Goal: Task Accomplishment & Management: Complete application form

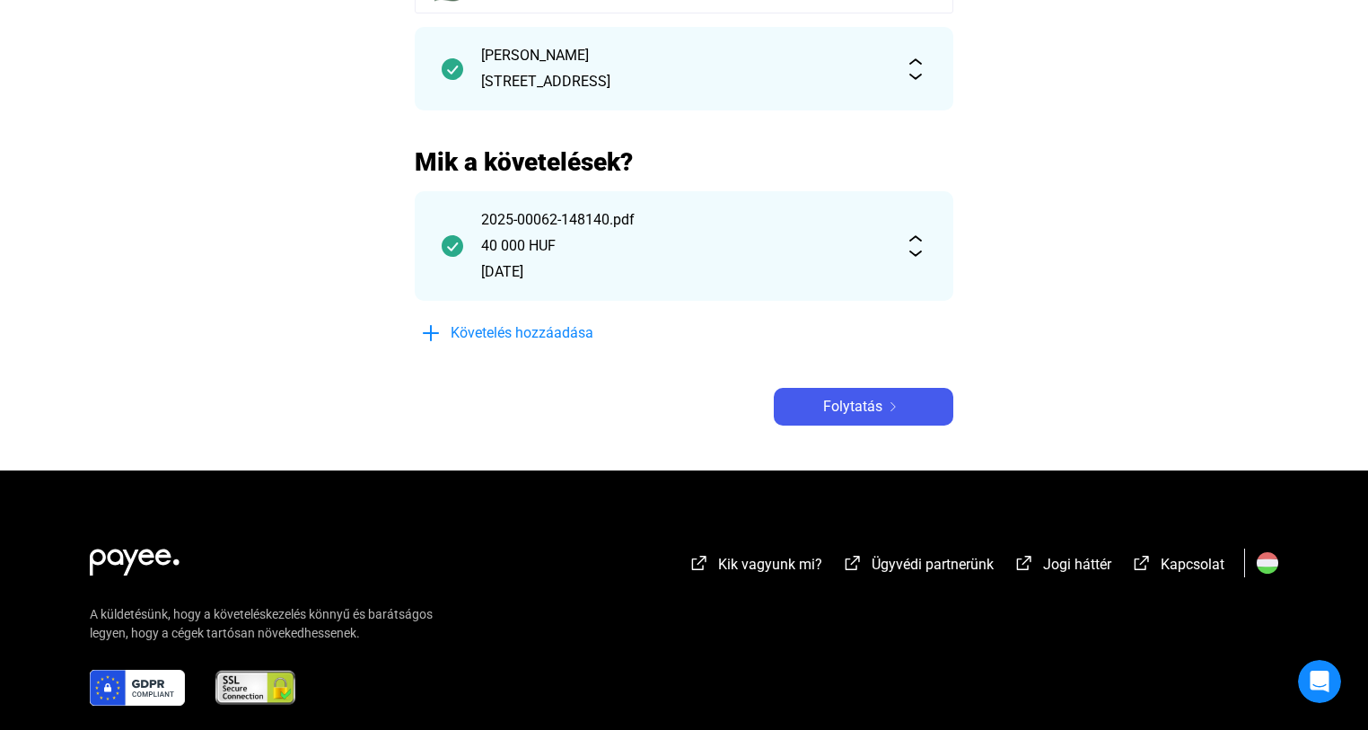
click at [855, 384] on div "Adós adatai Adós országa 🇭🇺 [STREET_ADDRESS][PERSON_NAME] Mik a követelések? 20…" at bounding box center [684, 171] width 539 height 508
click at [854, 397] on button "Folytatás" at bounding box center [864, 407] width 180 height 38
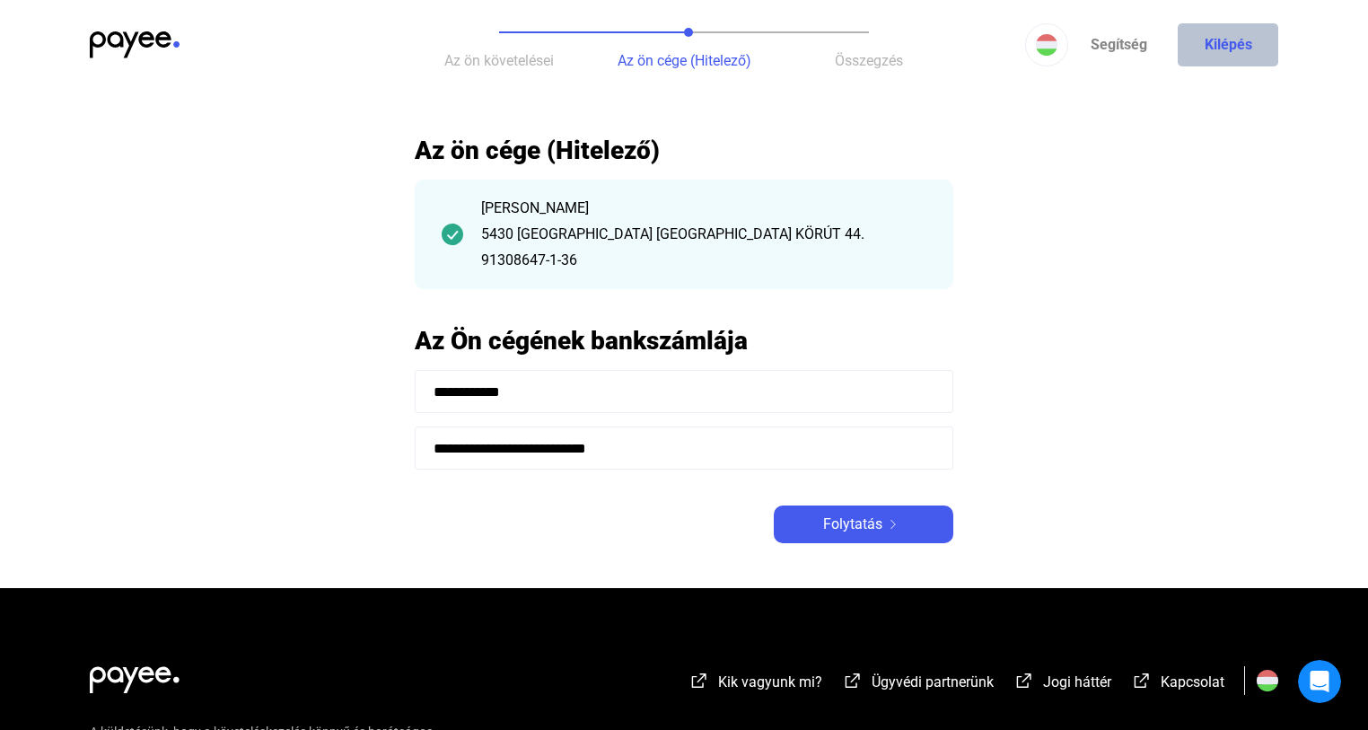
click at [1242, 43] on button "Kilépés" at bounding box center [1228, 44] width 101 height 43
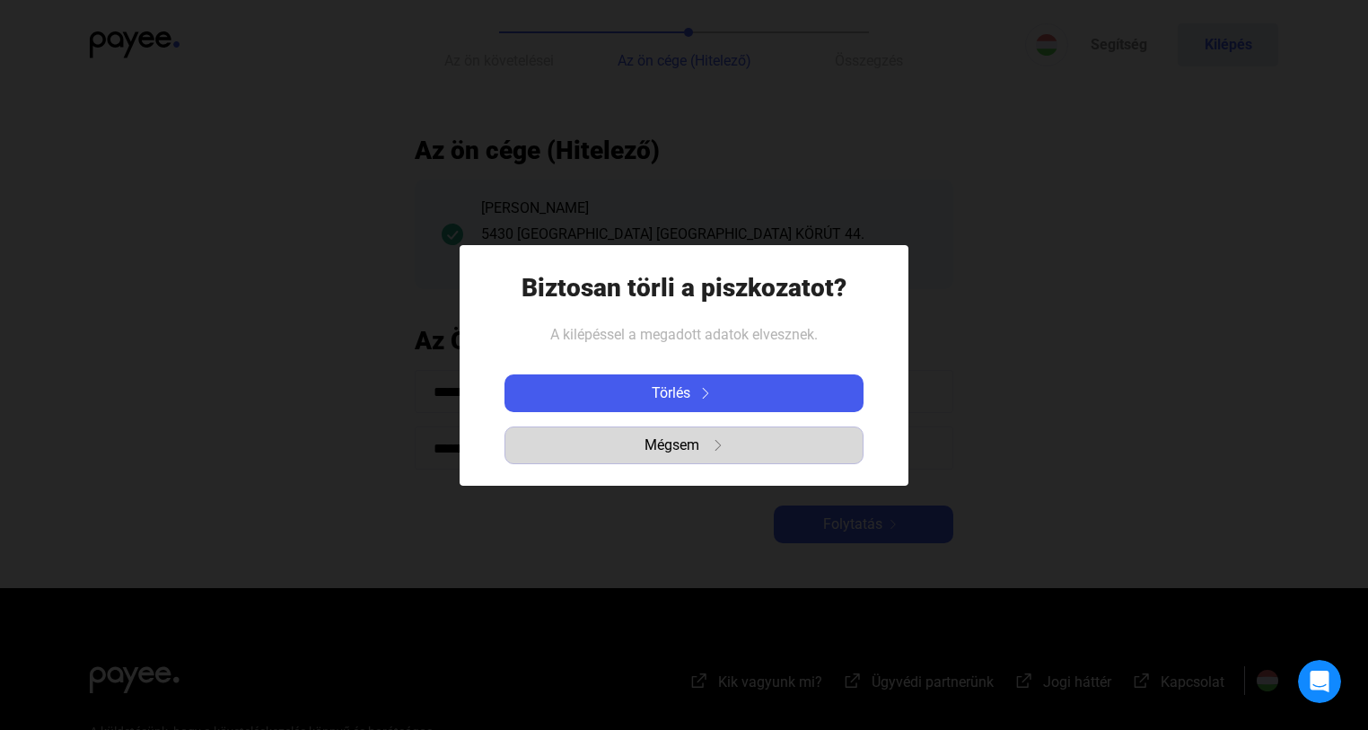
click at [689, 441] on span "Mégsem" at bounding box center [672, 445] width 55 height 22
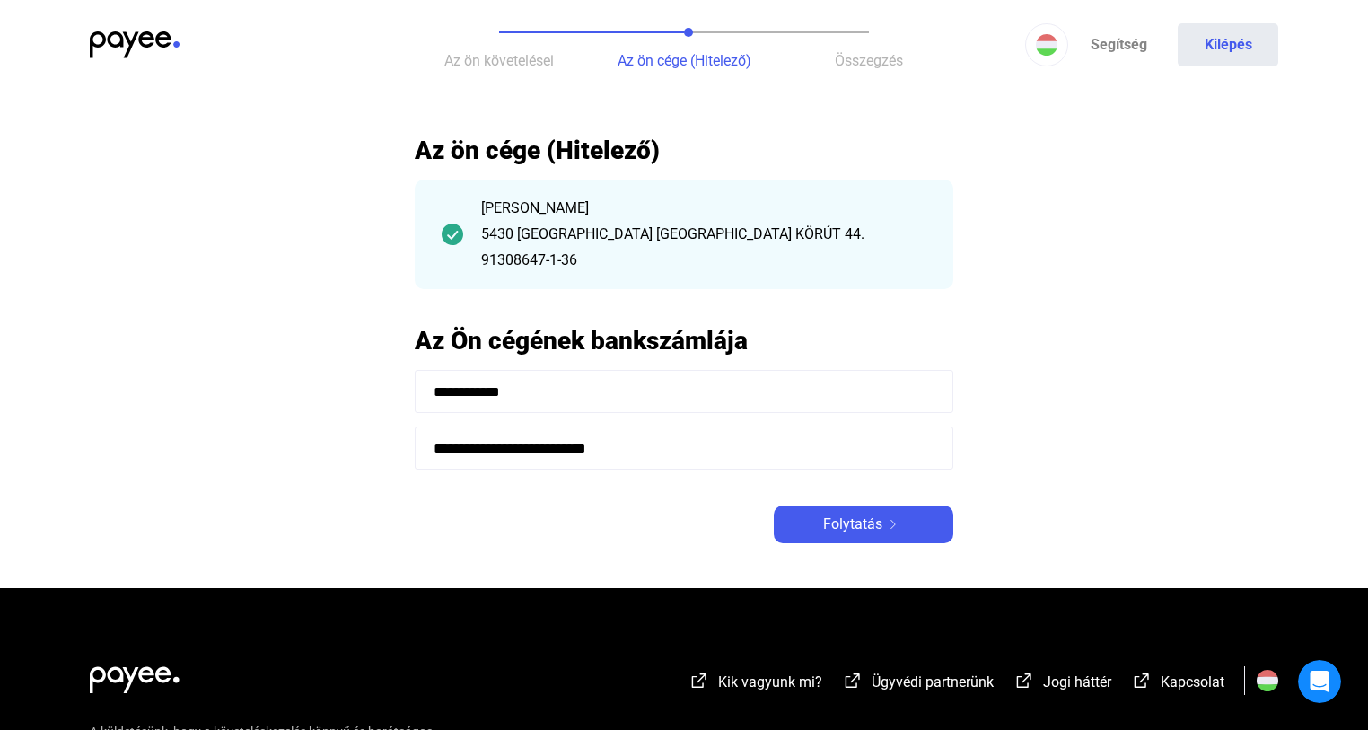
click at [140, 47] on img at bounding box center [135, 44] width 90 height 27
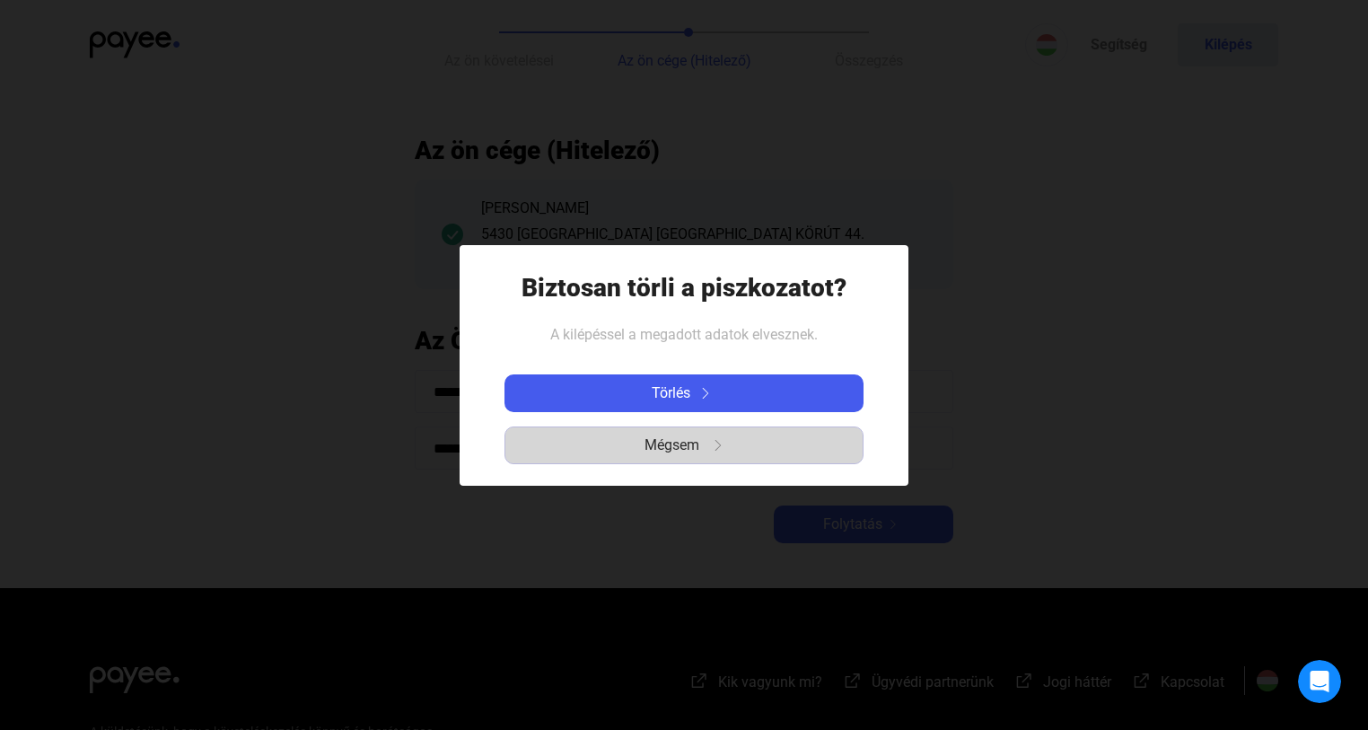
click at [702, 443] on payee-icon "button" at bounding box center [711, 445] width 24 height 11
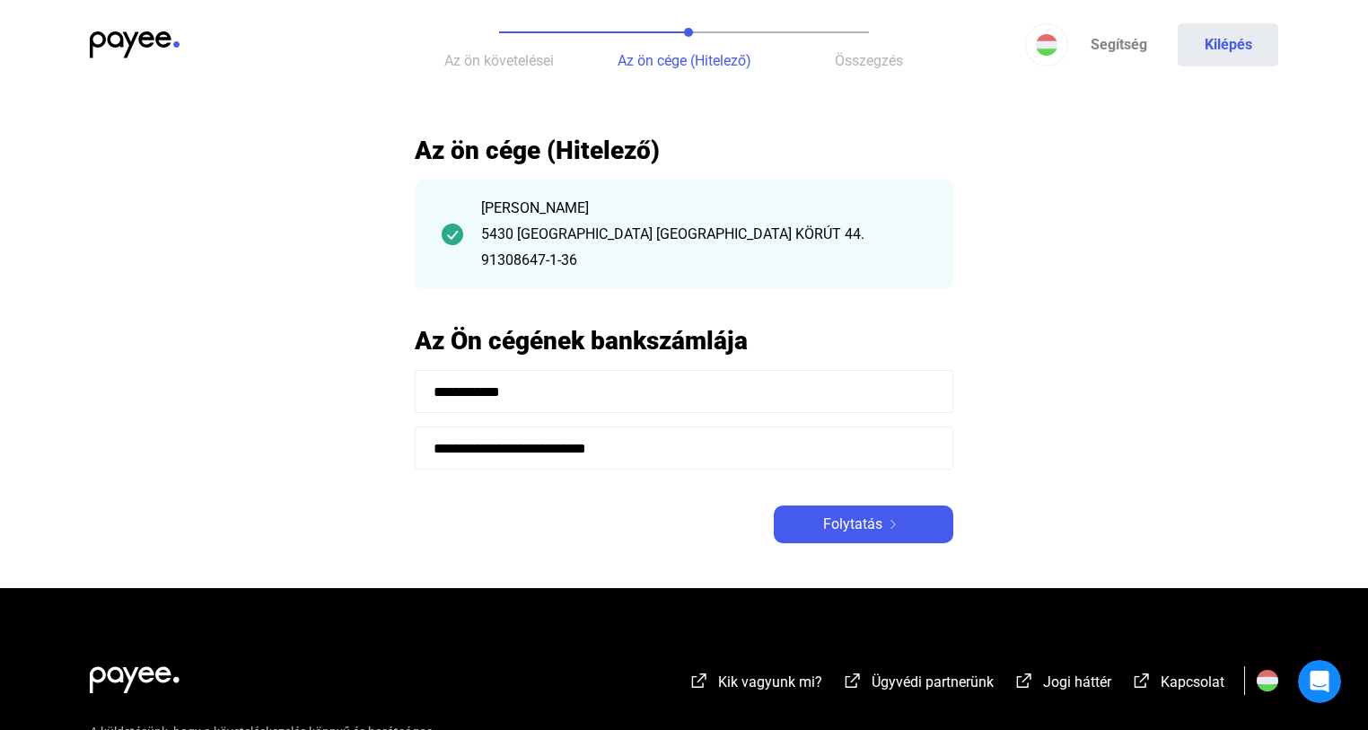
click at [513, 50] on button "Az ön követelései" at bounding box center [499, 45] width 185 height 90
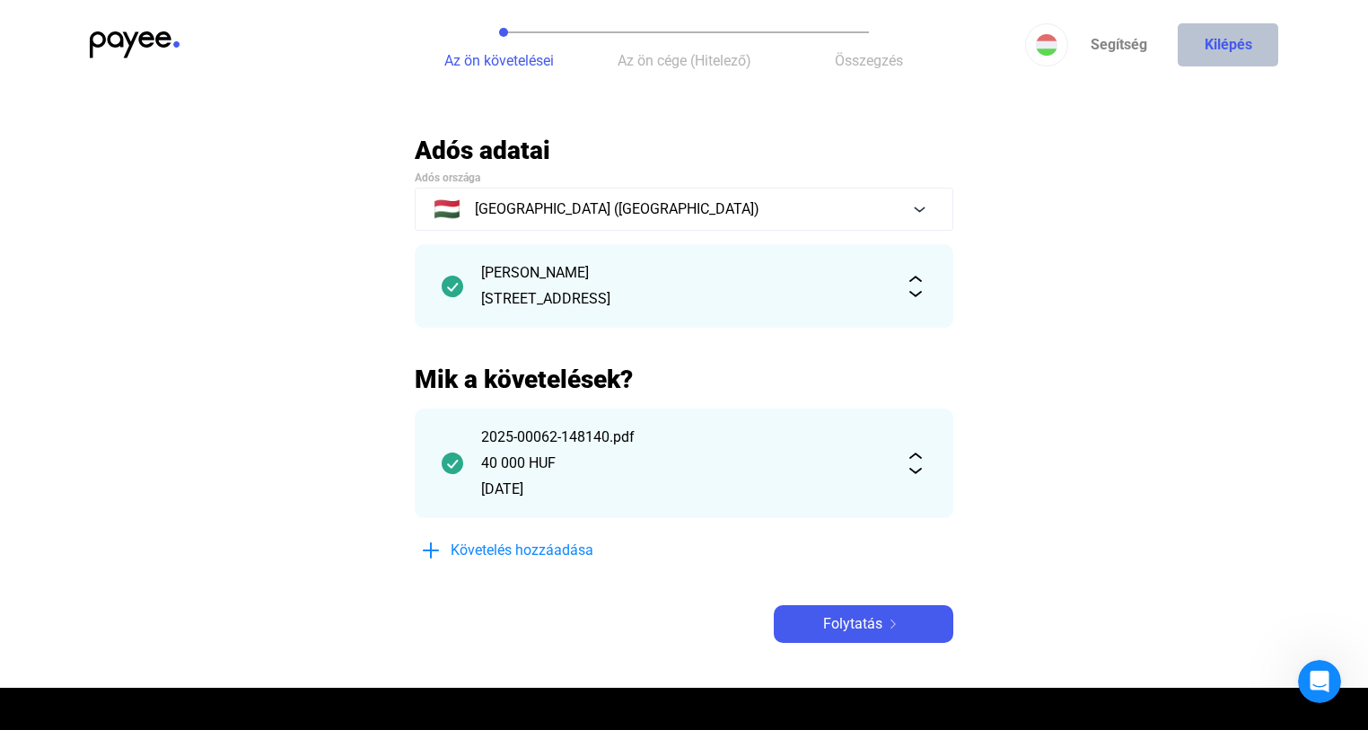
click at [1244, 51] on button "Kilépés" at bounding box center [1228, 44] width 101 height 43
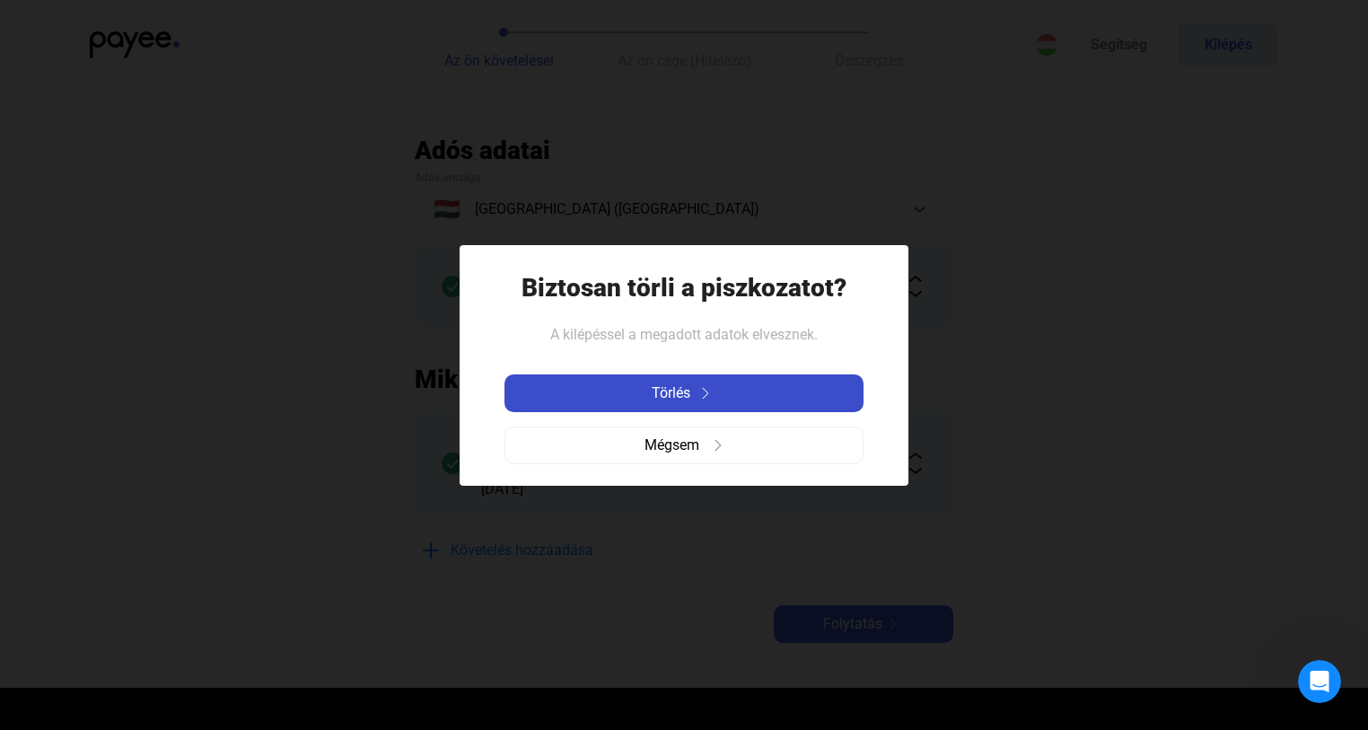
click at [689, 397] on span "Törlés" at bounding box center [671, 393] width 39 height 22
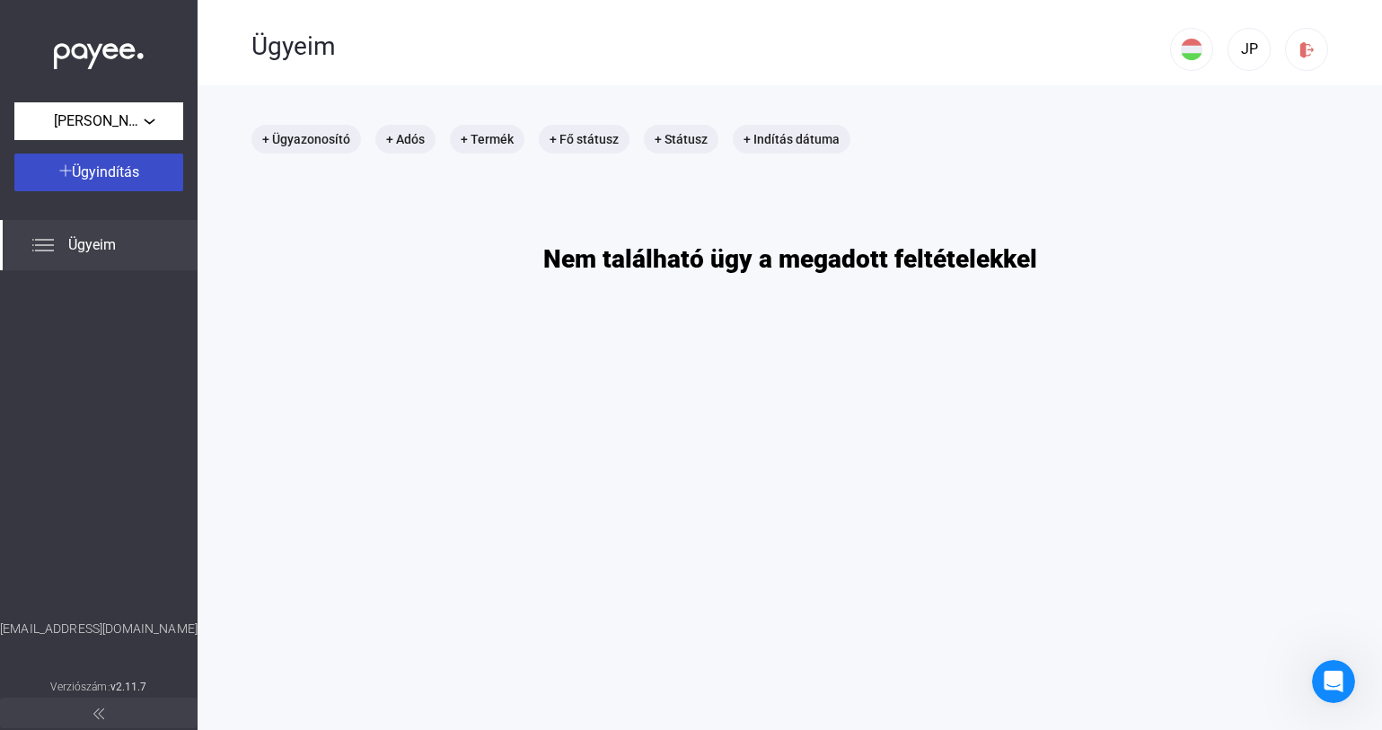
click at [100, 172] on span "Ügyindítás" at bounding box center [105, 171] width 67 height 17
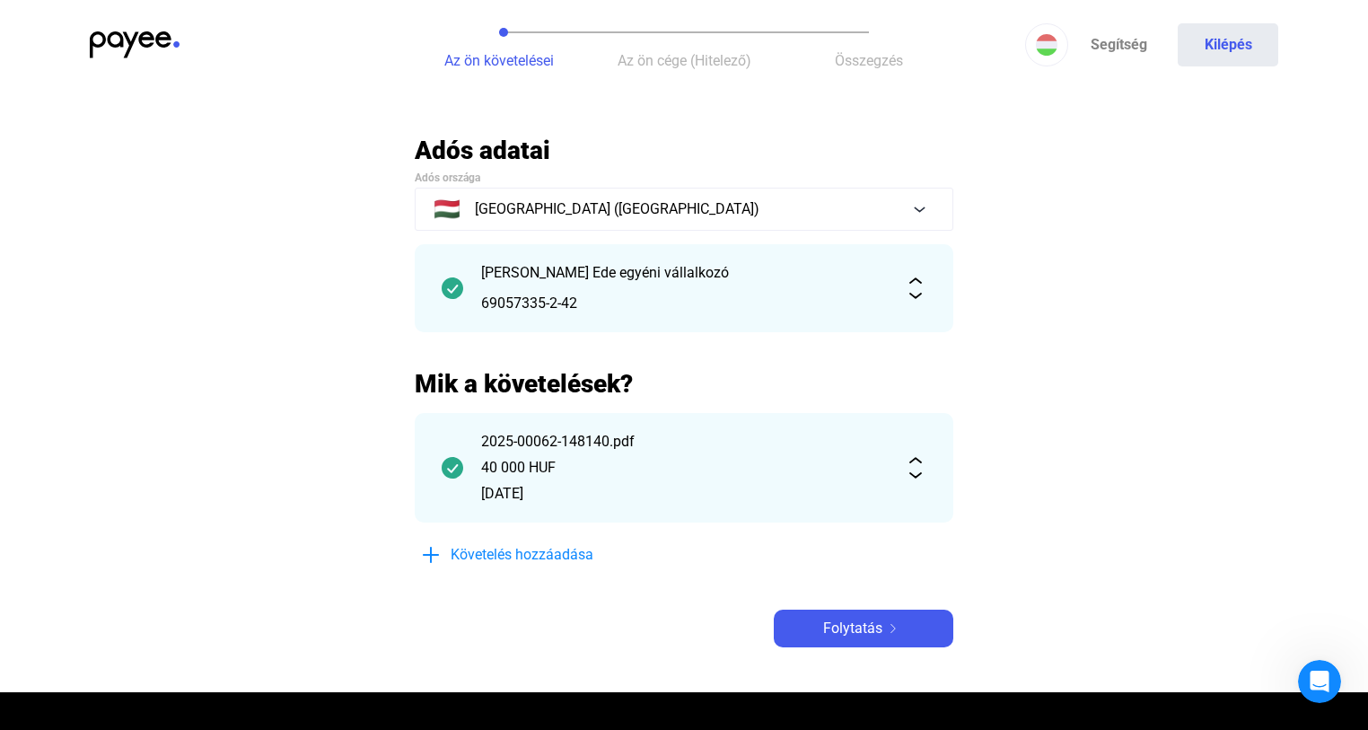
click at [699, 268] on div "[PERSON_NAME] Ede egyéni vállalkozó" at bounding box center [684, 273] width 406 height 22
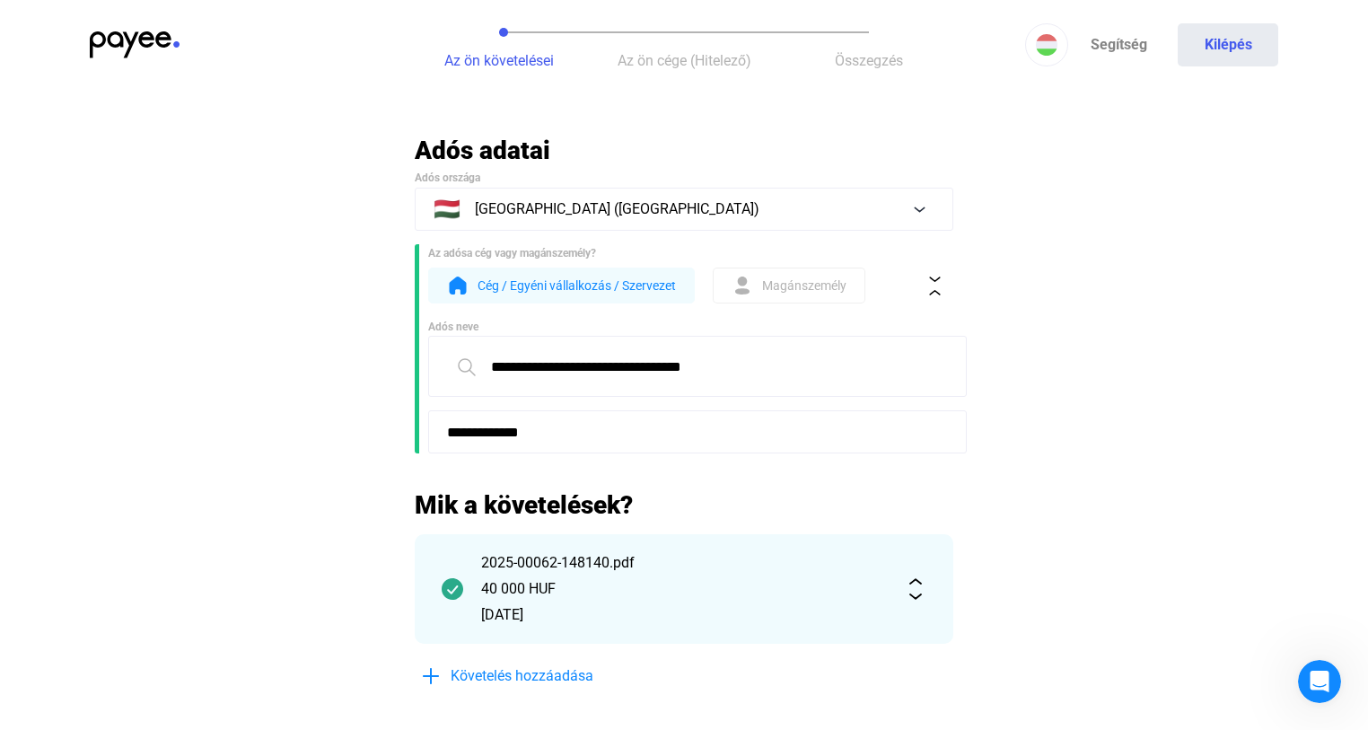
click at [817, 292] on span "Magánszemély" at bounding box center [804, 286] width 84 height 22
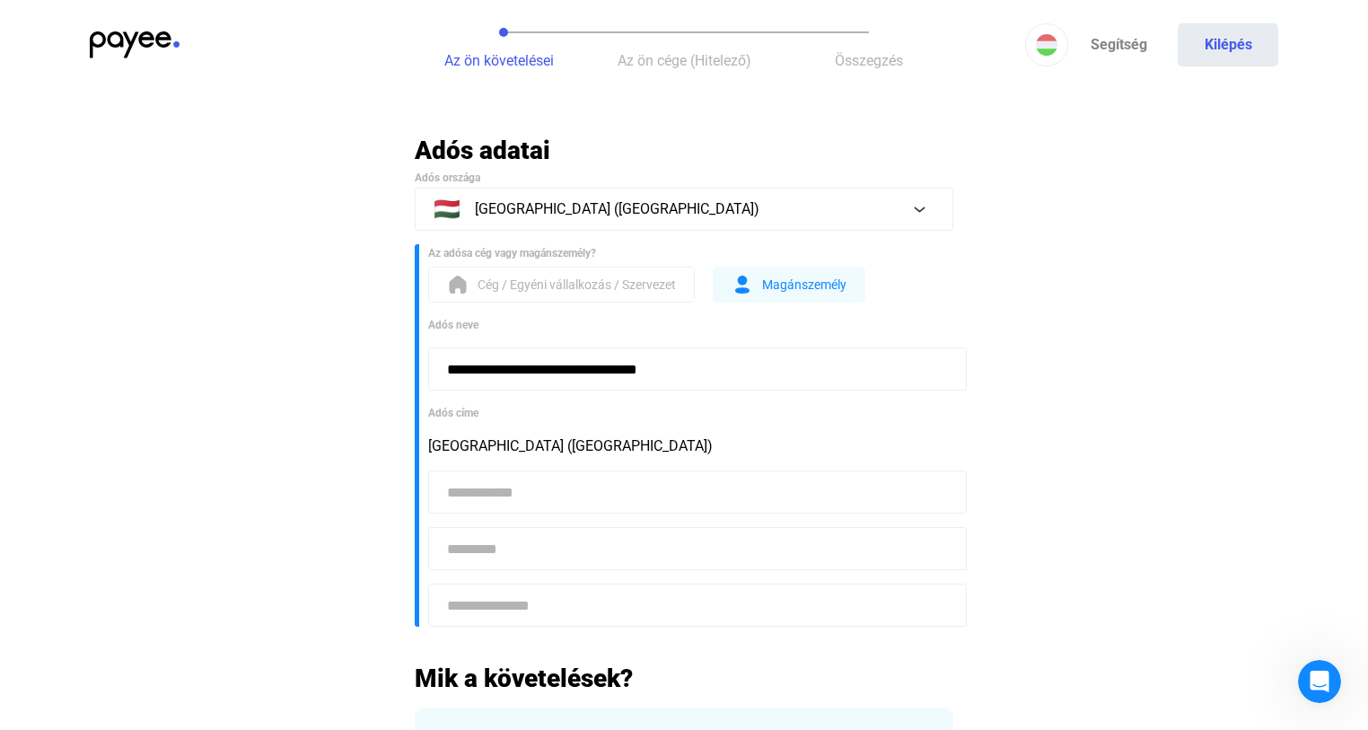
drag, startPoint x: 573, startPoint y: 368, endPoint x: 812, endPoint y: 365, distance: 238.8
click at [810, 367] on input "**********" at bounding box center [697, 368] width 539 height 43
type input "**********"
click at [482, 493] on input at bounding box center [697, 491] width 539 height 43
type input "****"
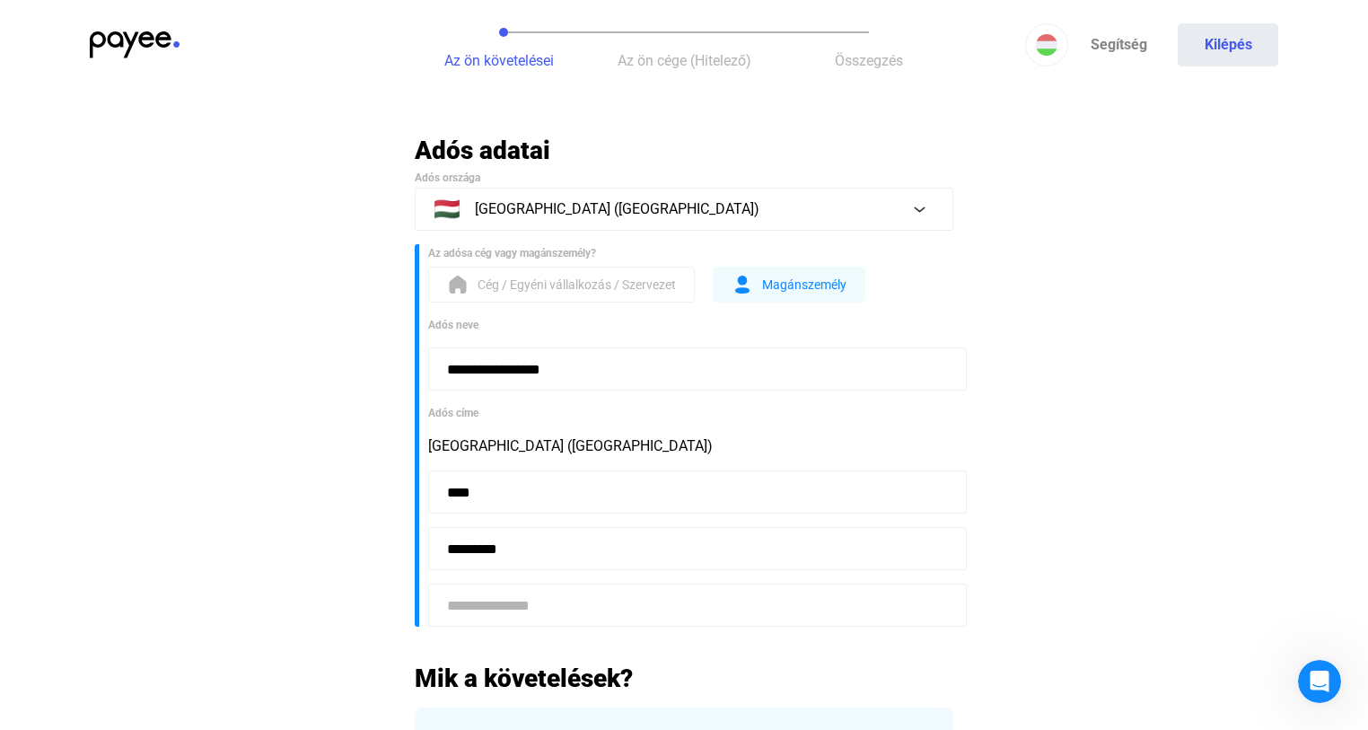
type input "*********"
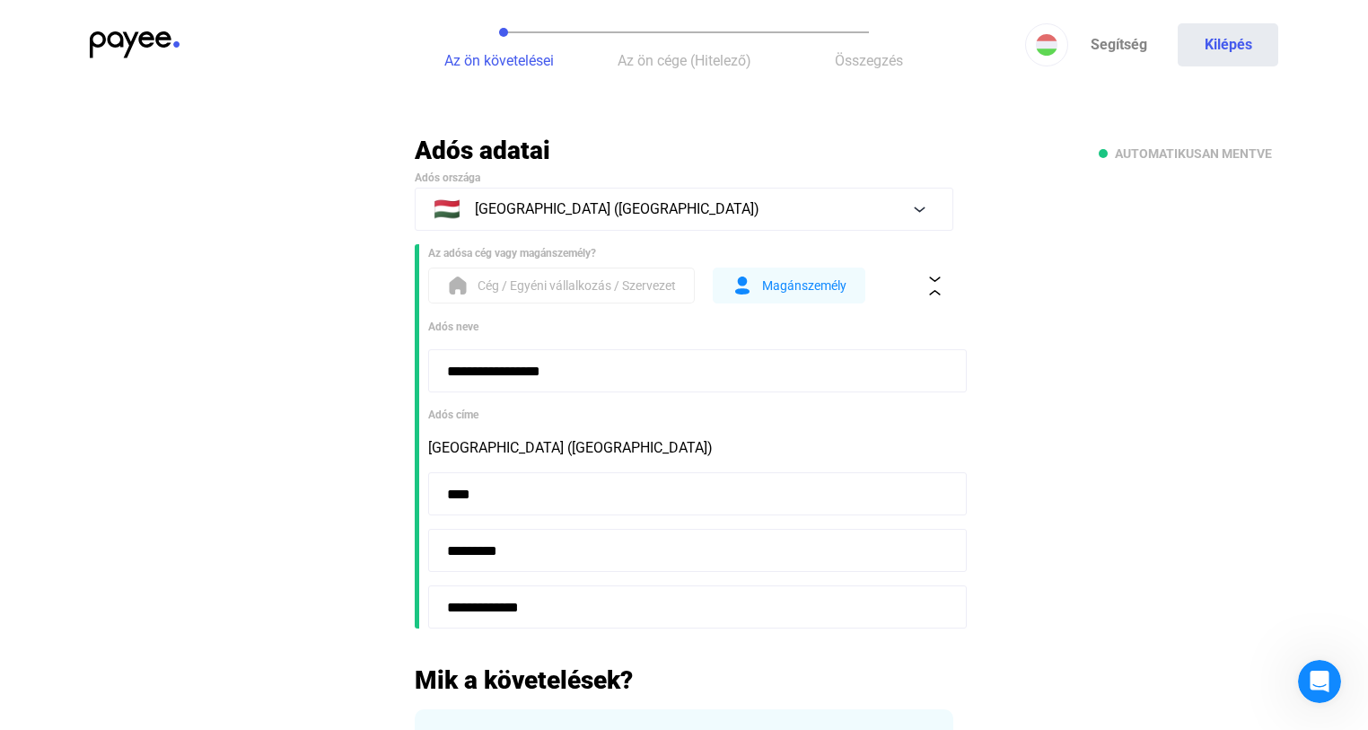
type input "**********"
click at [558, 373] on input "**********" at bounding box center [697, 370] width 539 height 43
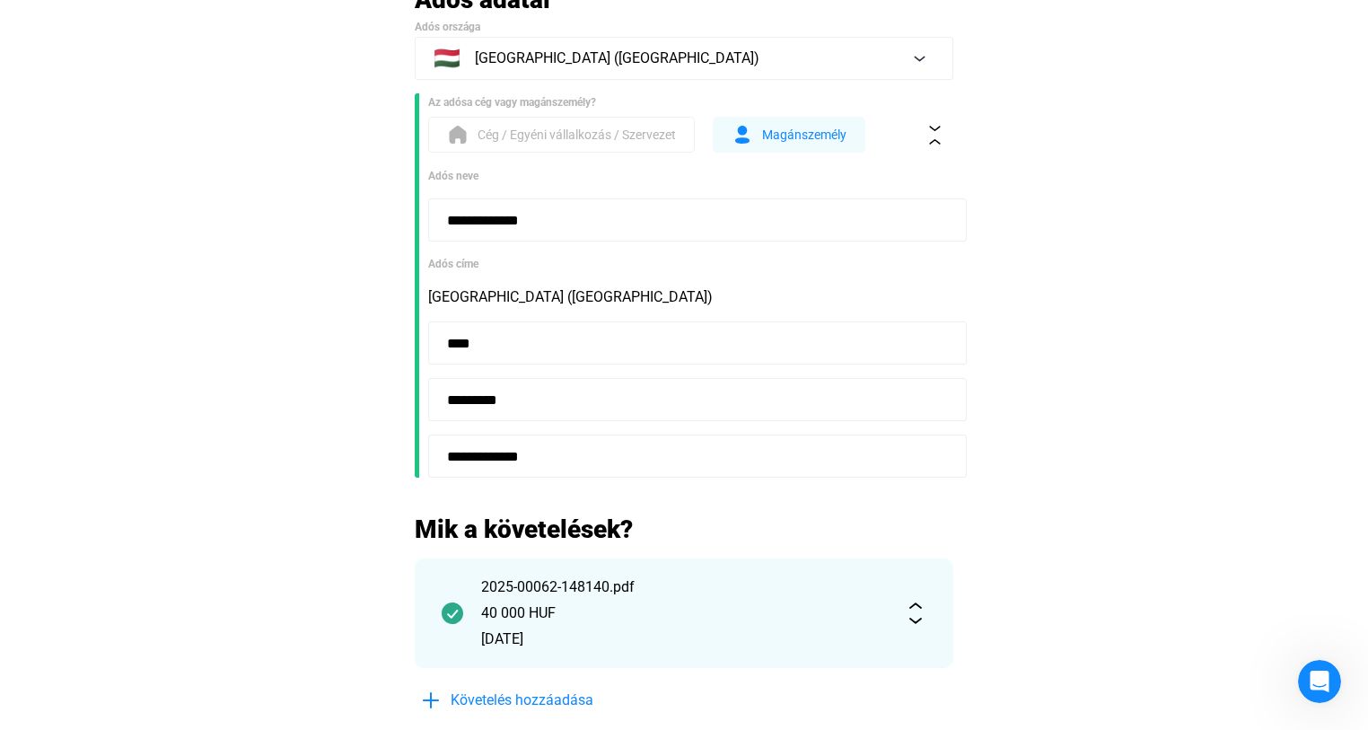
scroll to position [299, 0]
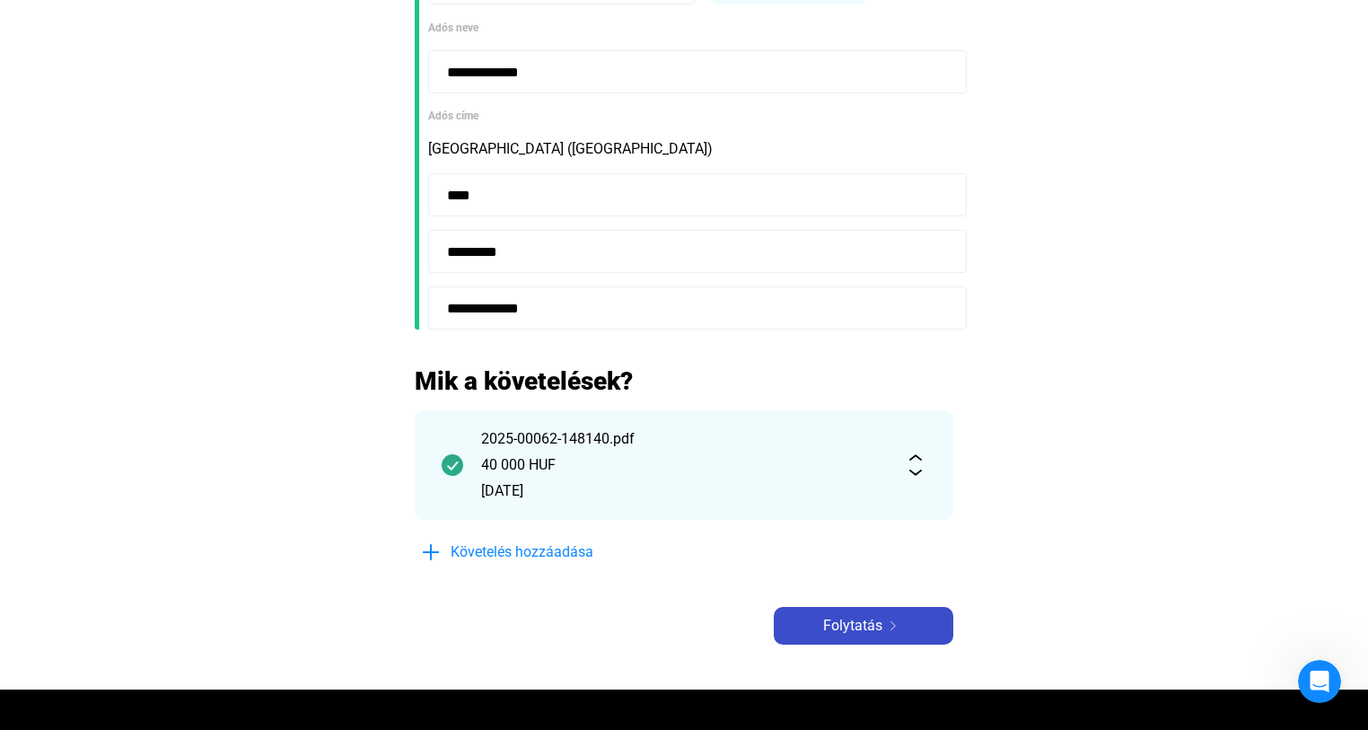
type input "**********"
click at [882, 626] on img at bounding box center [893, 625] width 22 height 9
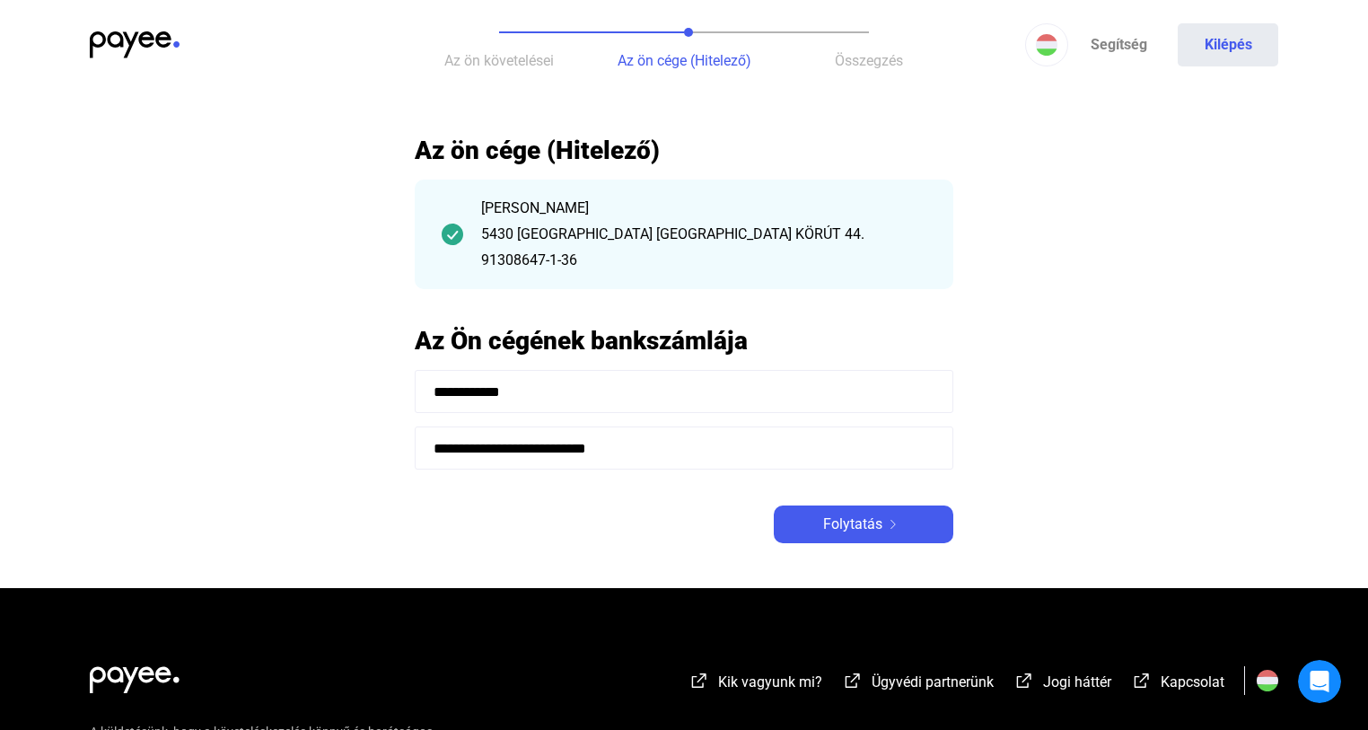
click at [750, 241] on div "5430 [GEOGRAPHIC_DATA] [GEOGRAPHIC_DATA] KÖRÚT 44." at bounding box center [703, 235] width 445 height 22
click at [911, 224] on div "5430 [GEOGRAPHIC_DATA] [GEOGRAPHIC_DATA] KÖRÚT 44." at bounding box center [703, 235] width 445 height 22
click at [471, 224] on div "[PERSON_NAME] 5430 [GEOGRAPHIC_DATA] [GEOGRAPHIC_DATA] KÖRÚT 44. 91308647-1-36" at bounding box center [684, 235] width 539 height 110
click at [1225, 43] on button "Kilépés" at bounding box center [1228, 44] width 101 height 43
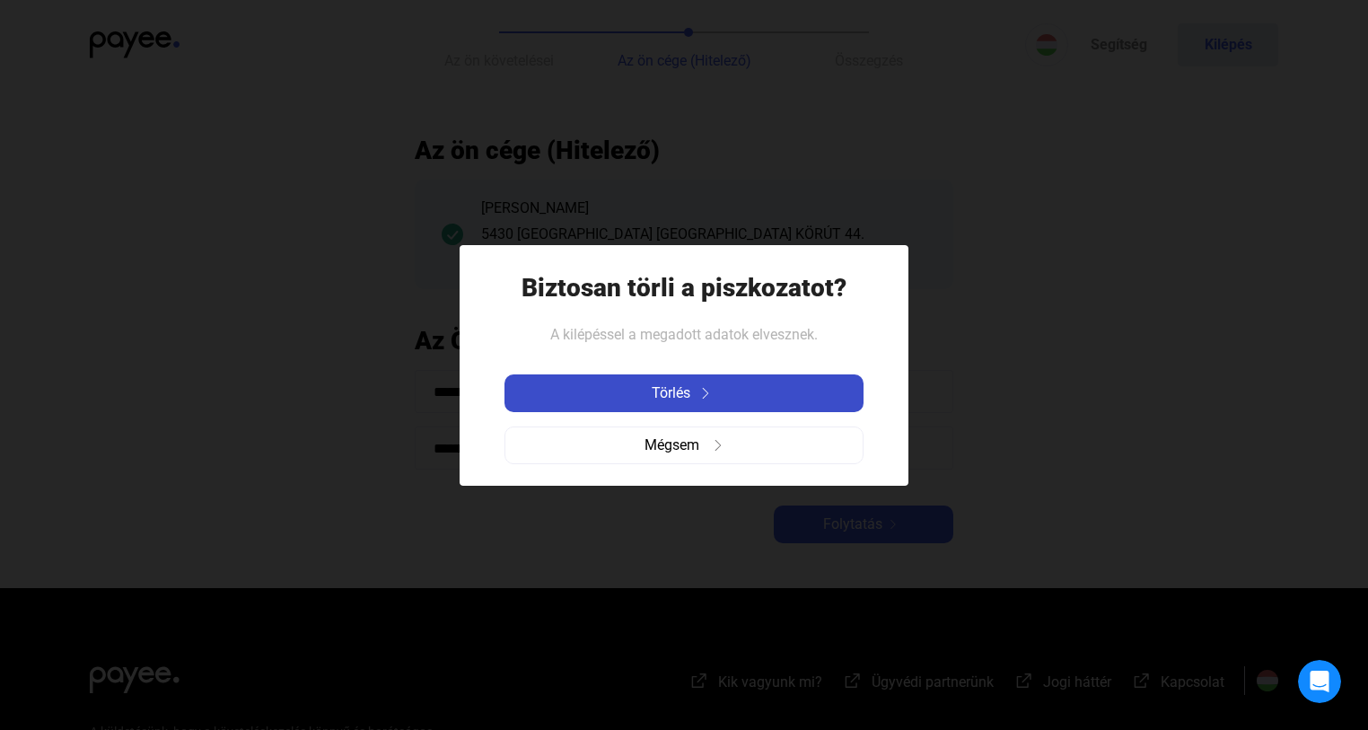
click at [698, 397] on img at bounding box center [706, 393] width 22 height 11
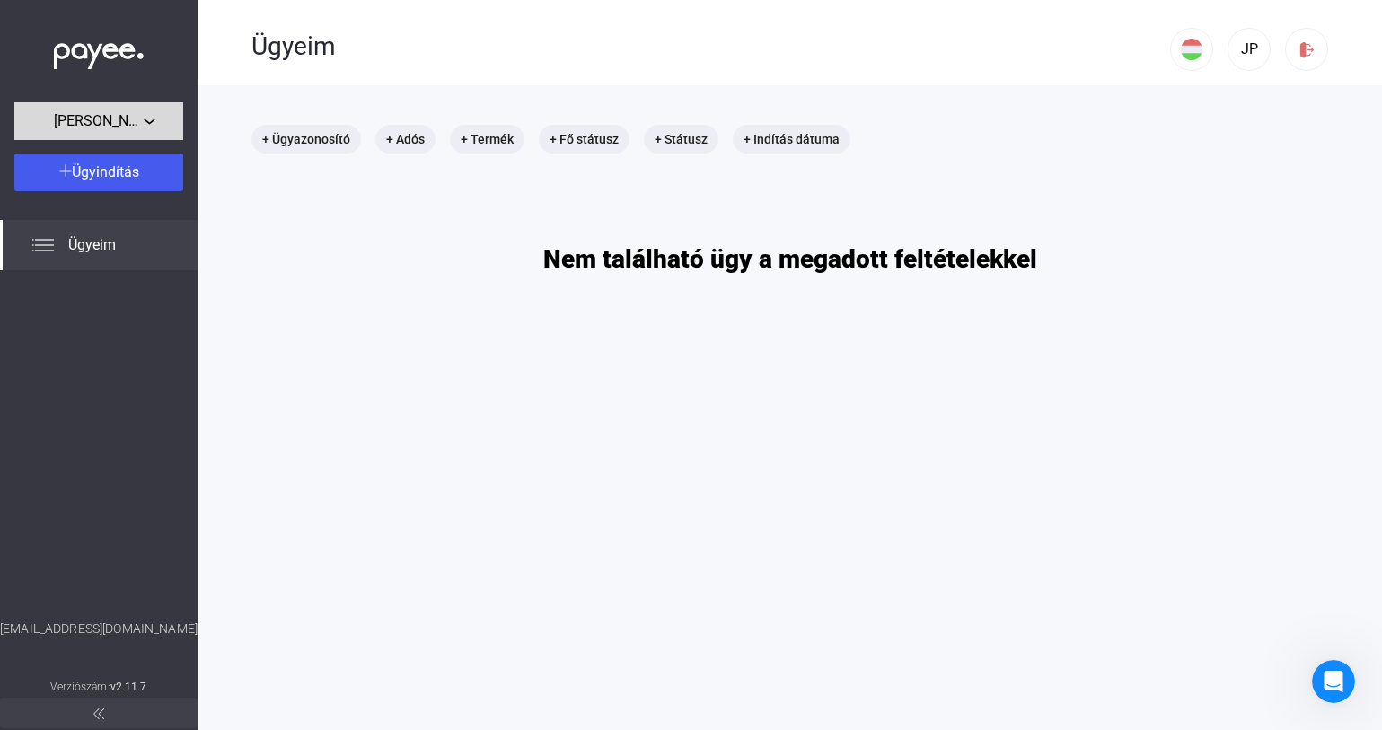
click at [156, 127] on div "[PERSON_NAME]" at bounding box center [99, 121] width 158 height 22
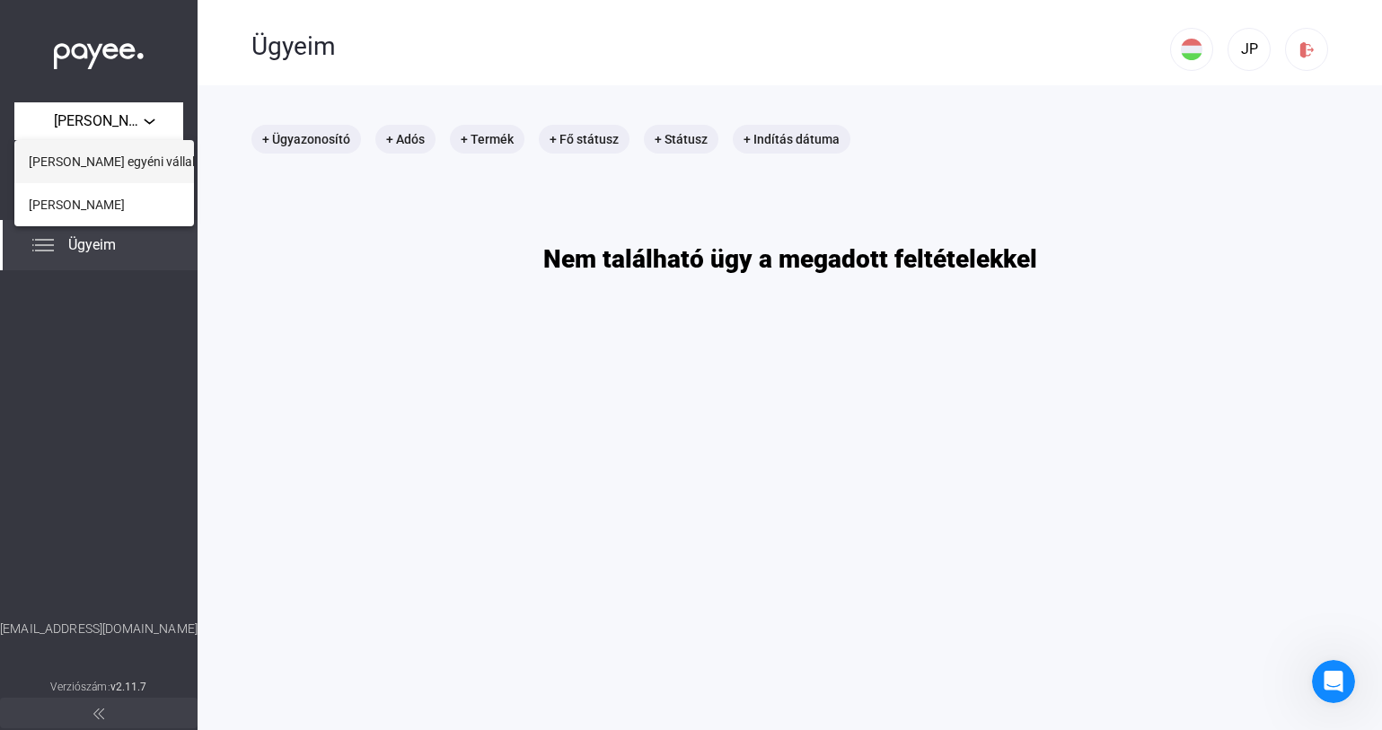
click at [147, 162] on span "[PERSON_NAME] egyéni vállalkozó" at bounding box center [125, 162] width 193 height 22
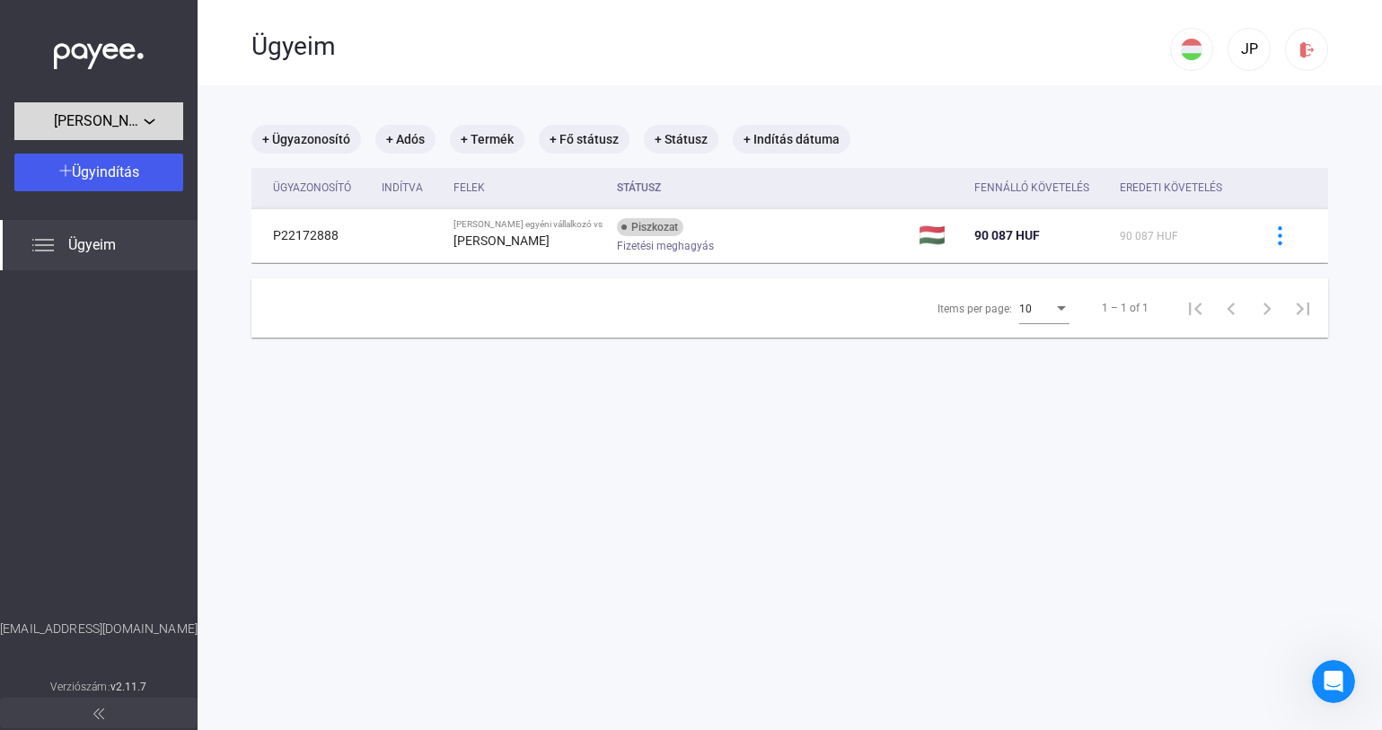
click at [151, 110] on div "[PERSON_NAME] egyéni vállalkozó" at bounding box center [99, 121] width 158 height 22
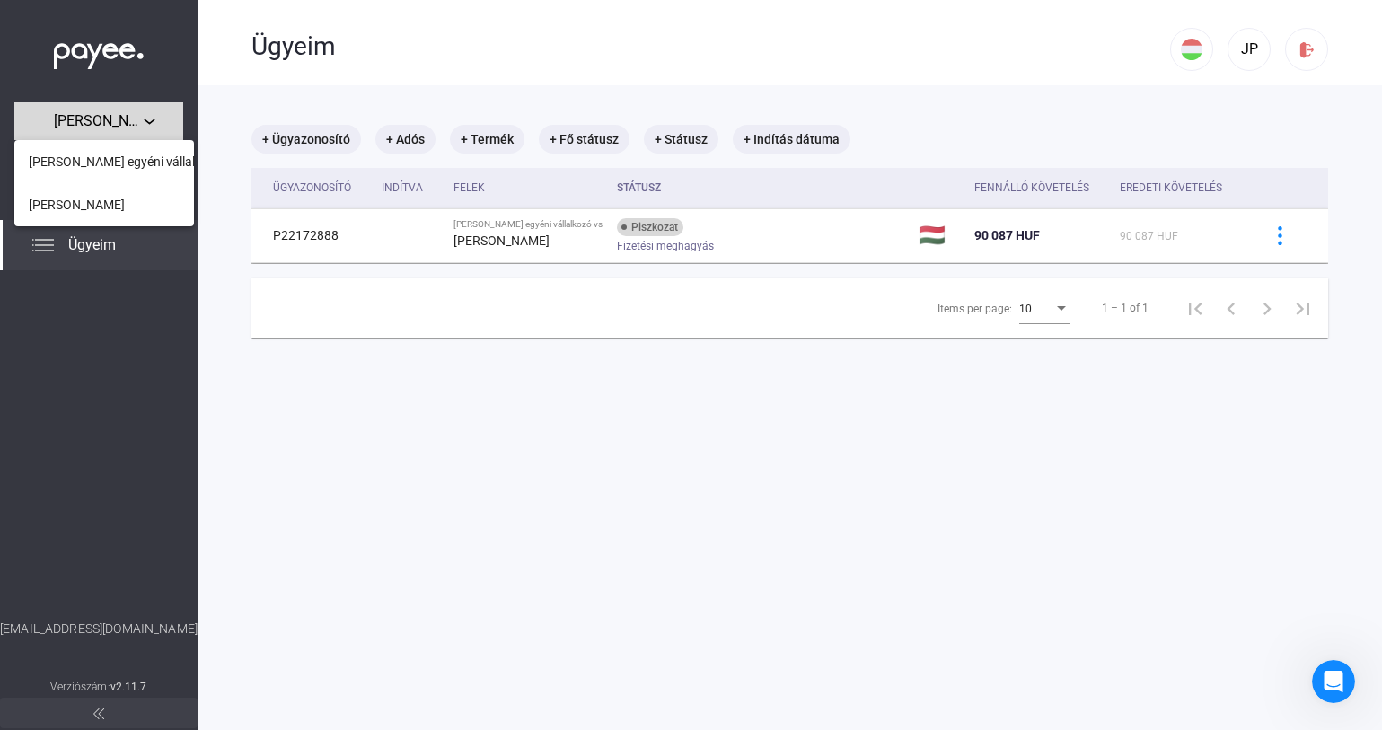
click at [151, 110] on div at bounding box center [691, 365] width 1382 height 730
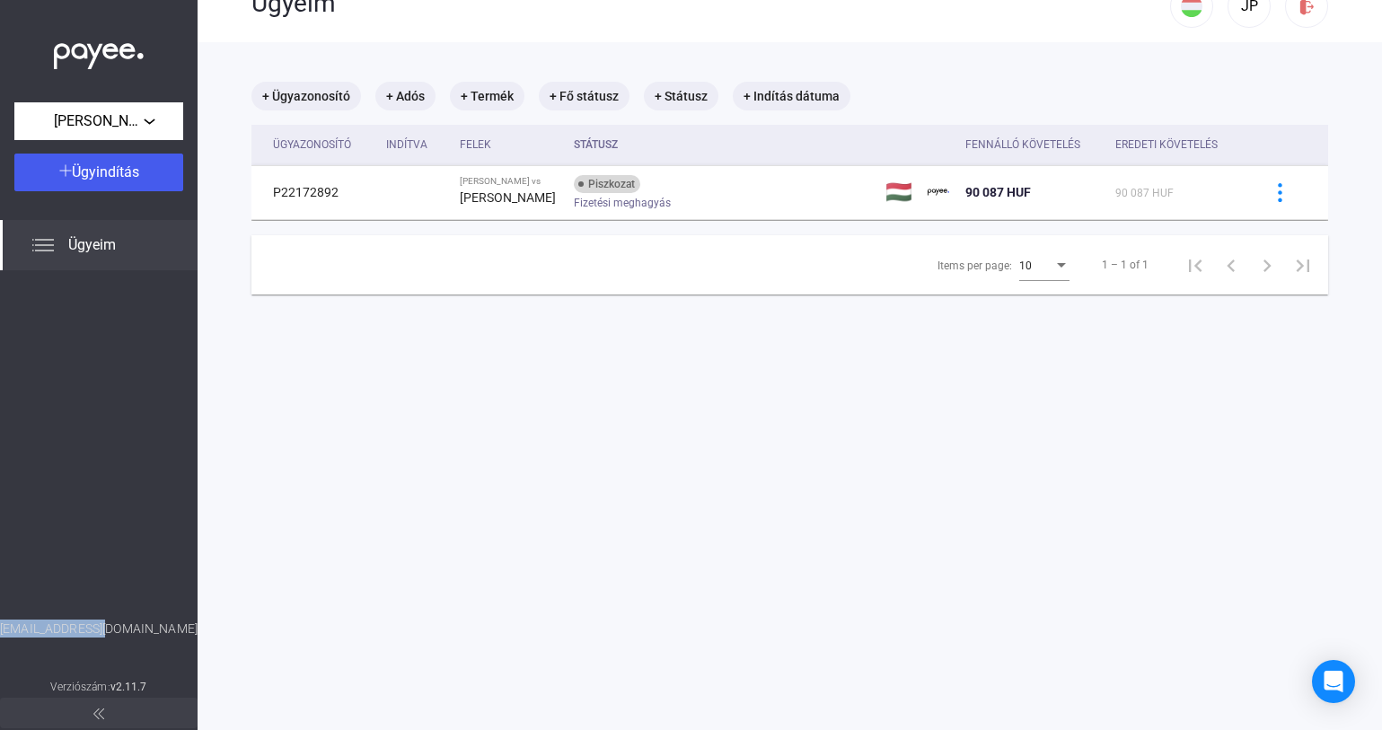
scroll to position [85, 0]
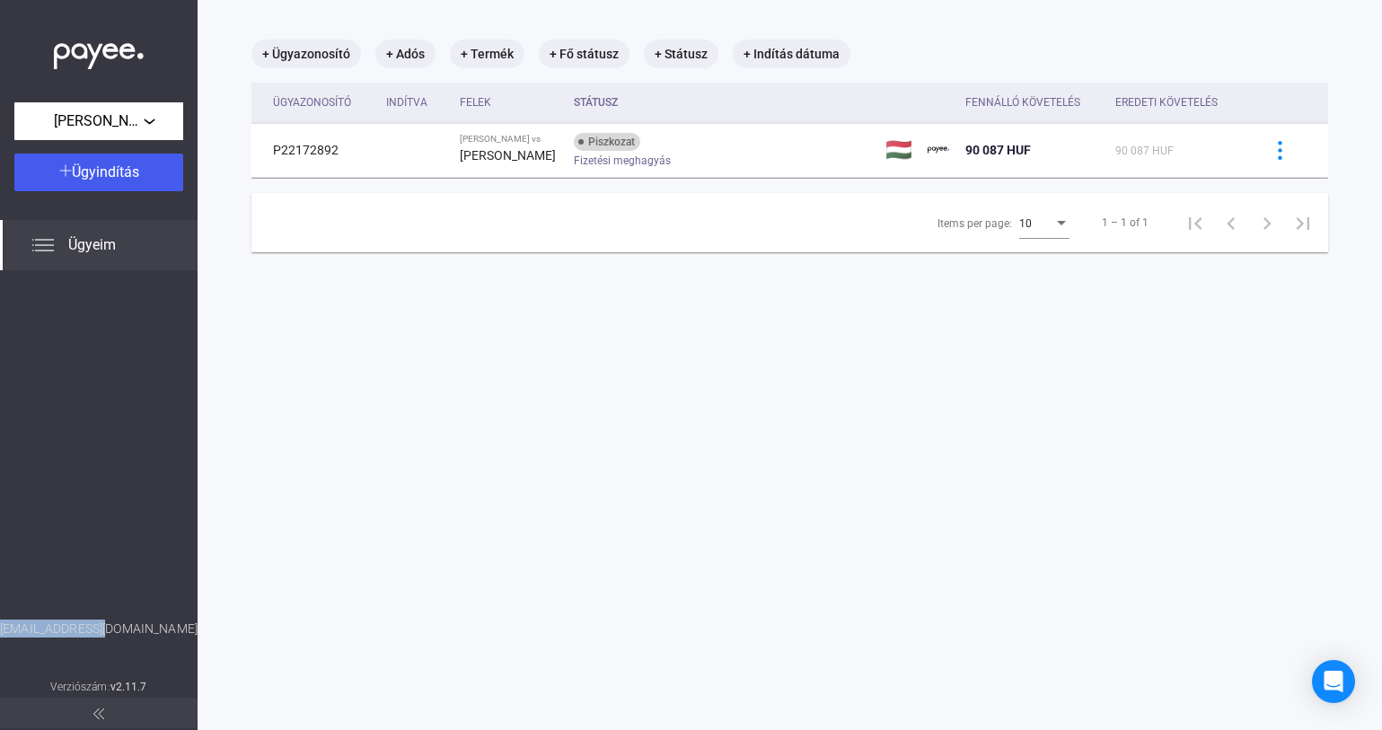
click at [77, 252] on span "Ügyeim" at bounding box center [92, 245] width 48 height 22
click at [160, 117] on div "[PERSON_NAME]" at bounding box center [99, 121] width 158 height 22
click at [148, 120] on div at bounding box center [691, 365] width 1382 height 730
click at [151, 115] on div "[PERSON_NAME]" at bounding box center [99, 121] width 158 height 22
click at [100, 350] on div at bounding box center [691, 365] width 1382 height 730
